Goal: Find specific page/section: Find specific page/section

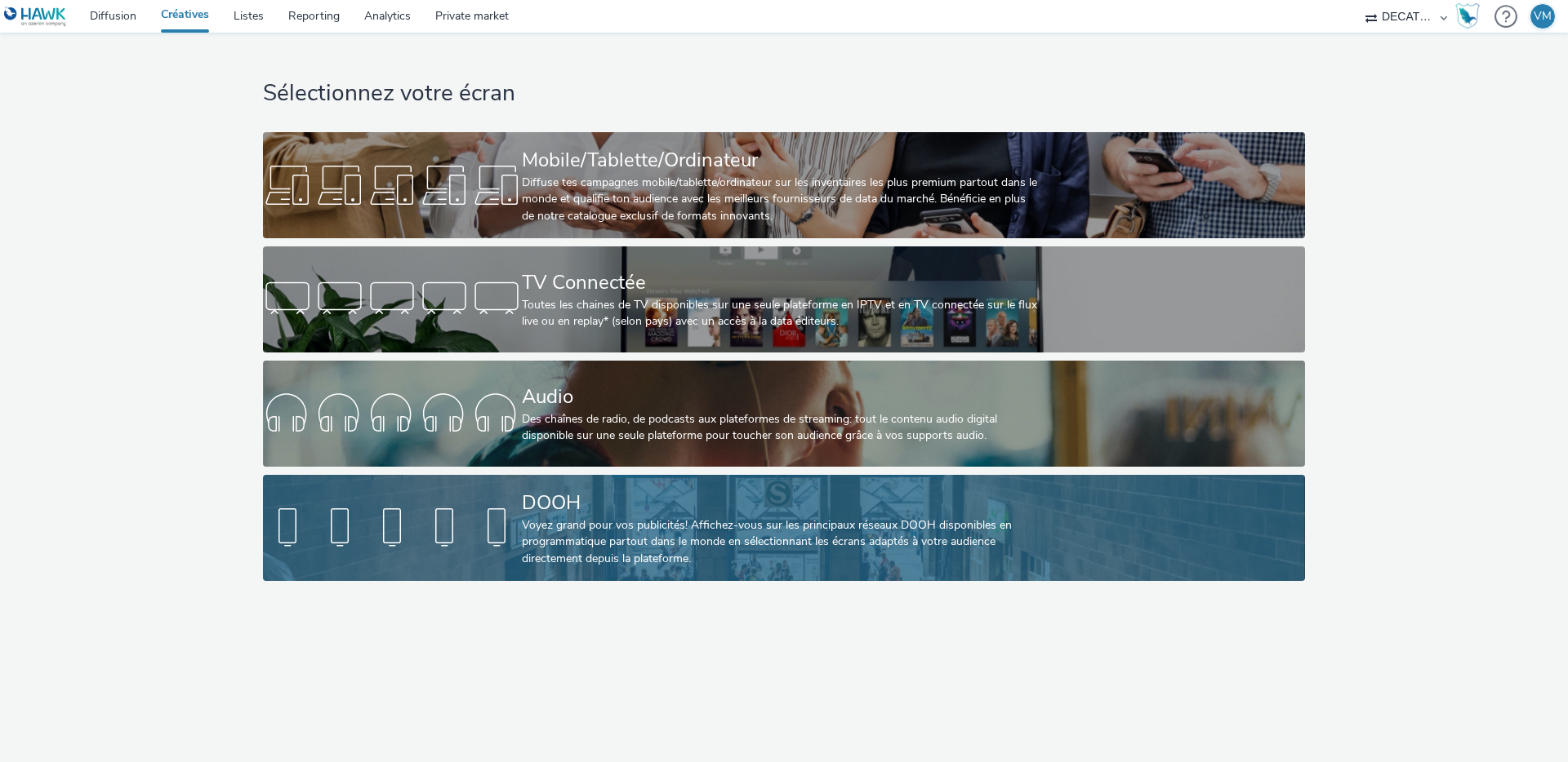
click at [422, 534] on div at bounding box center [392, 528] width 259 height 53
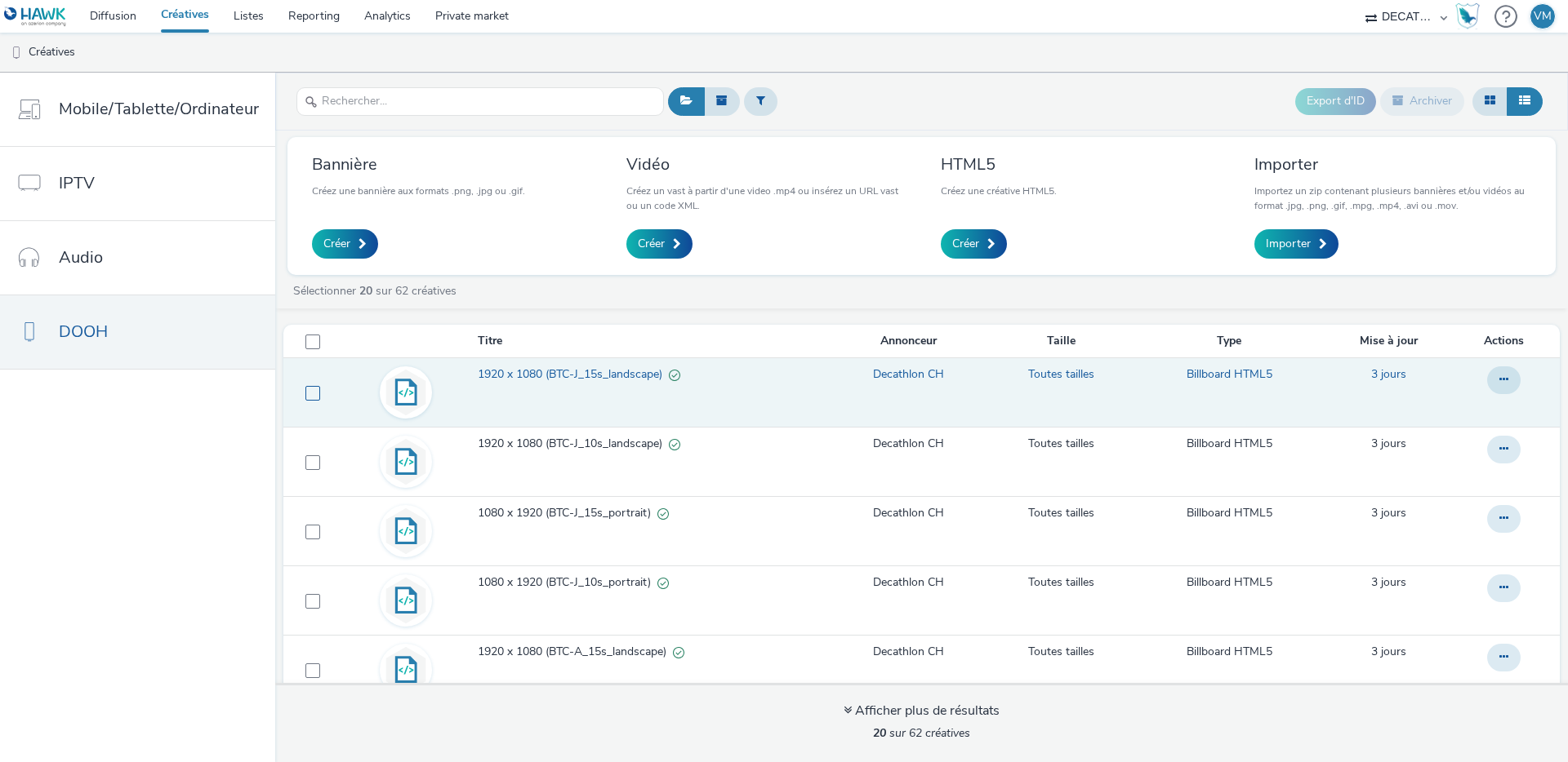
click at [306, 391] on span at bounding box center [313, 393] width 15 height 15
checkbox input "true"
click at [1487, 382] on button at bounding box center [1504, 380] width 33 height 28
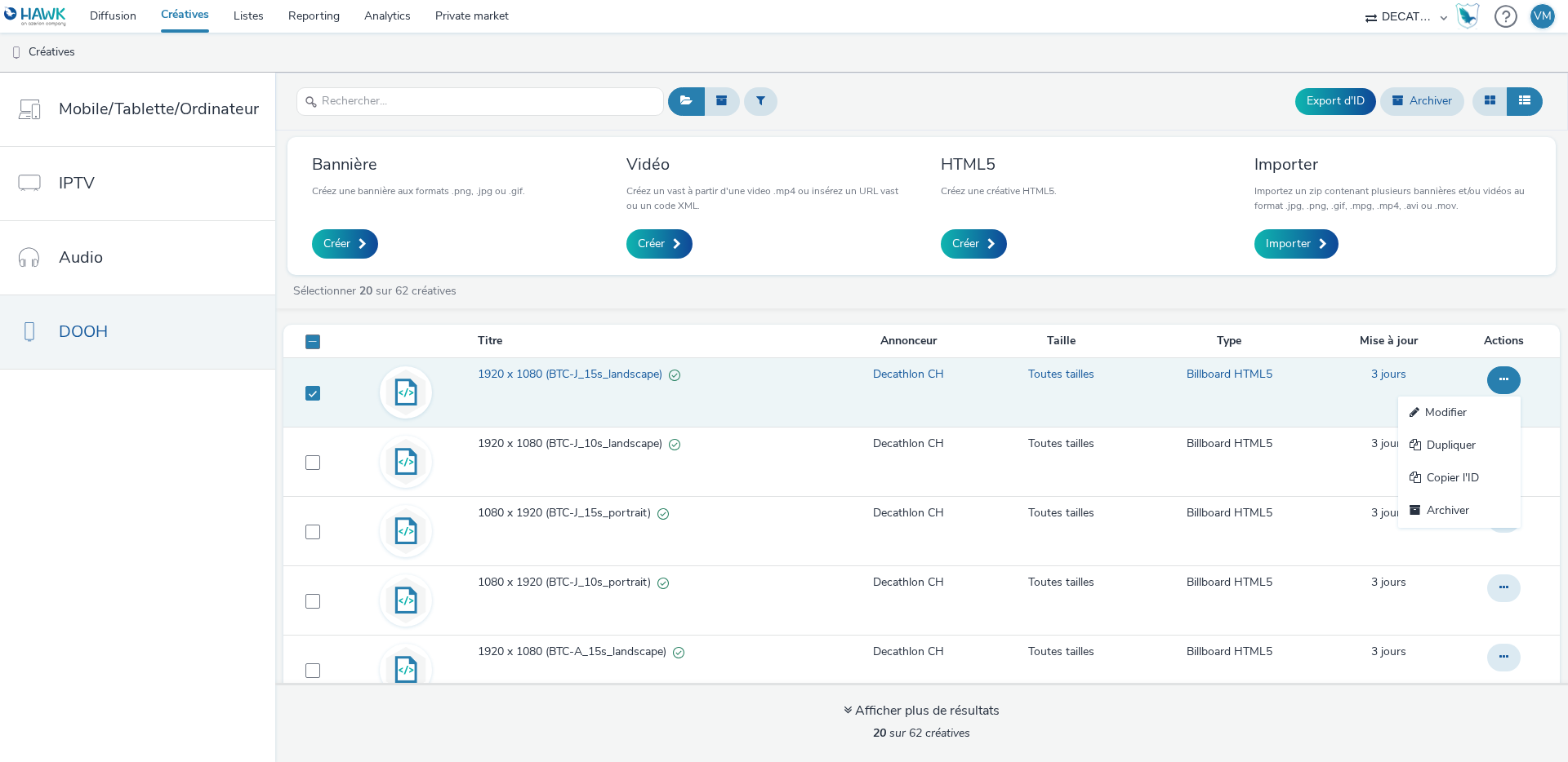
click at [561, 378] on span "1920 x 1080 (BTC-J_15s_landscape)" at bounding box center [574, 374] width 191 height 17
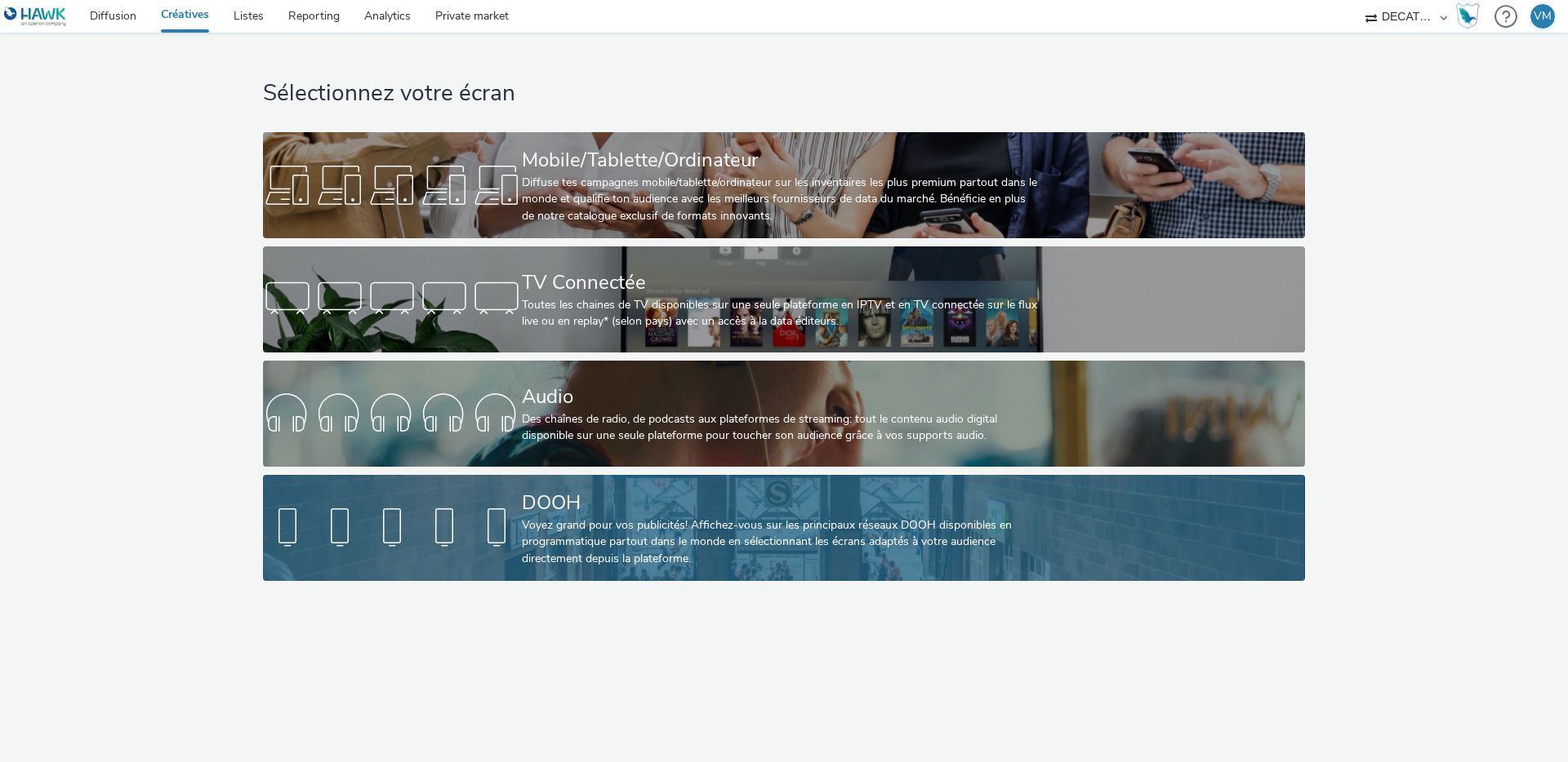
click at [521, 521] on div at bounding box center [392, 528] width 259 height 53
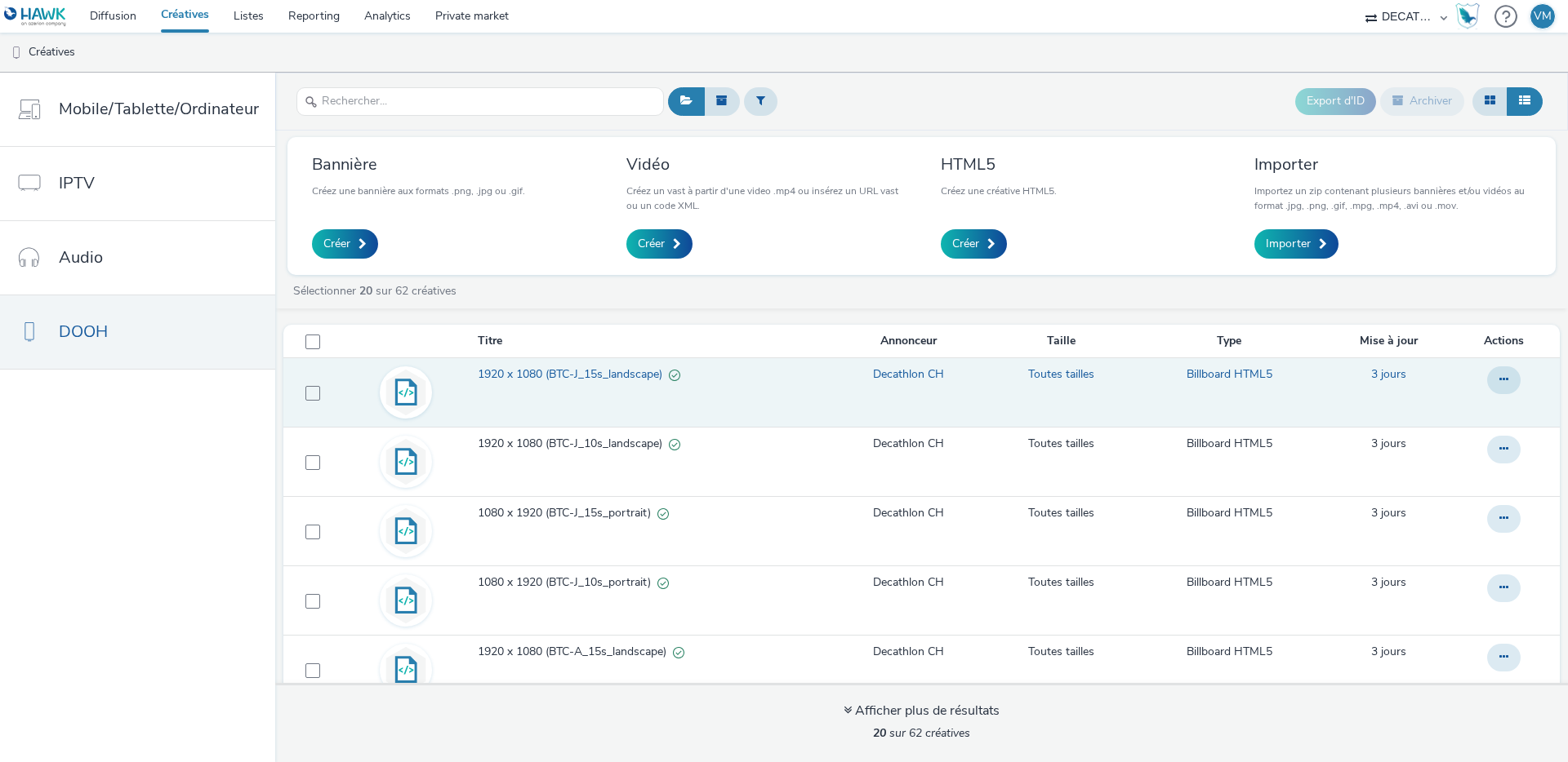
click at [618, 379] on span "1920 x 1080 (BTC-J_15s_landscape)" at bounding box center [574, 374] width 191 height 17
